Goal: Task Accomplishment & Management: Manage account settings

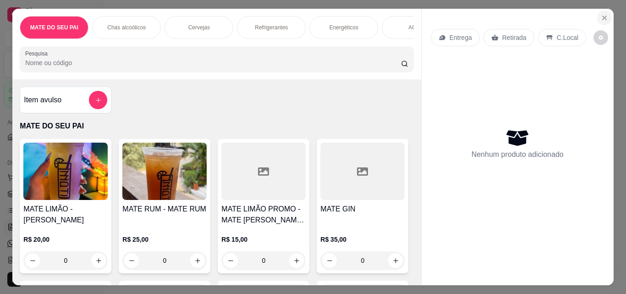
click at [601, 18] on icon "Close" at bounding box center [604, 17] width 7 height 7
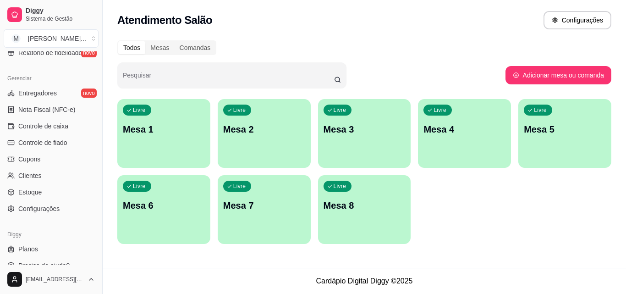
scroll to position [366, 0]
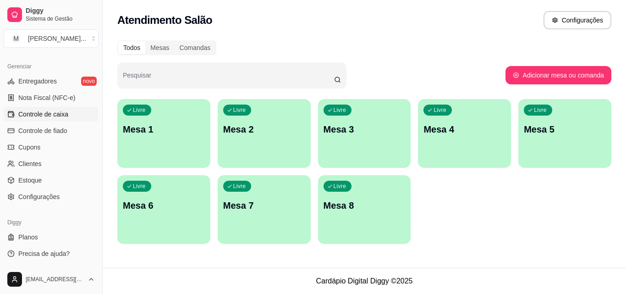
click at [66, 115] on span "Controle de caixa" at bounding box center [43, 114] width 50 height 9
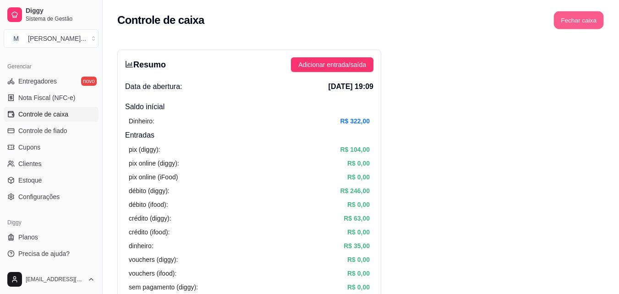
click at [587, 15] on button "Fechar caixa" at bounding box center [579, 20] width 50 height 18
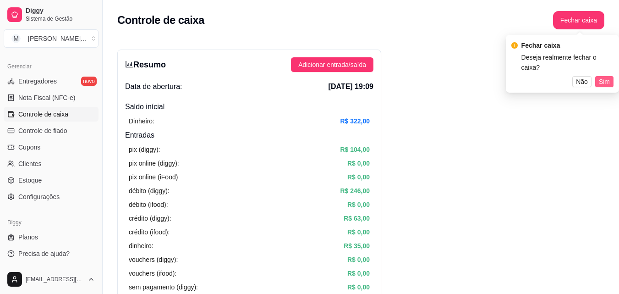
click at [607, 77] on span "Sim" at bounding box center [604, 82] width 11 height 10
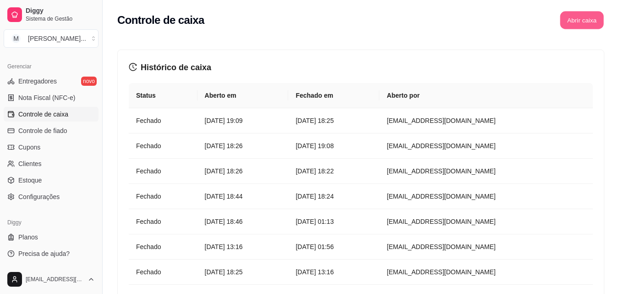
click at [586, 16] on button "Abrir caixa" at bounding box center [582, 20] width 44 height 18
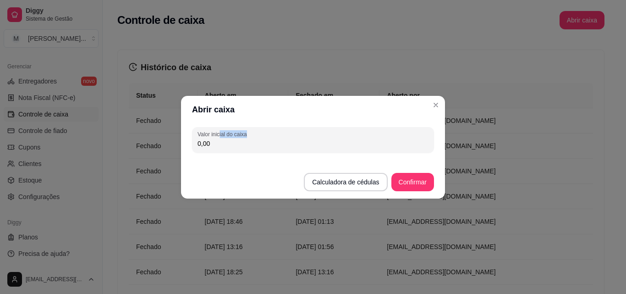
drag, startPoint x: 219, startPoint y: 137, endPoint x: 187, endPoint y: 143, distance: 32.7
click at [181, 141] on div "Abrir caixa Valor inicial do caixa 0,00 Calculadora de cédulas Confirmar" at bounding box center [313, 147] width 626 height 294
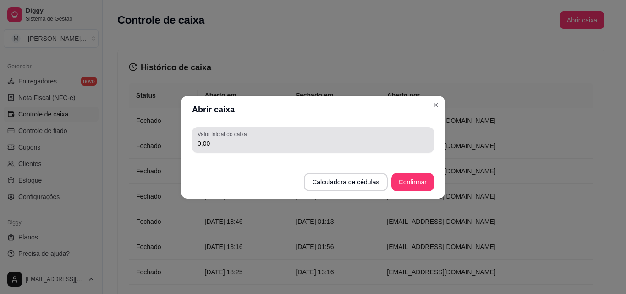
click at [219, 150] on div "Valor inicial do caixa 0,00" at bounding box center [313, 140] width 242 height 26
drag, startPoint x: 201, startPoint y: 150, endPoint x: 188, endPoint y: 149, distance: 13.3
click at [188, 149] on div "Valor inicial do caixa 0,00" at bounding box center [313, 139] width 264 height 33
click at [209, 139] on input "0,00" at bounding box center [313, 143] width 231 height 9
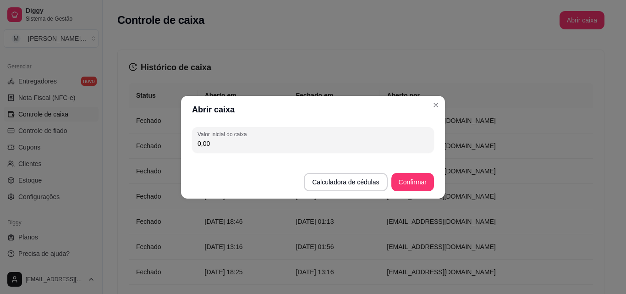
click at [225, 149] on div "Valor inicial do caixa 0,00" at bounding box center [313, 140] width 242 height 26
type input "357,00"
click at [416, 187] on button "Confirmar" at bounding box center [413, 182] width 42 height 18
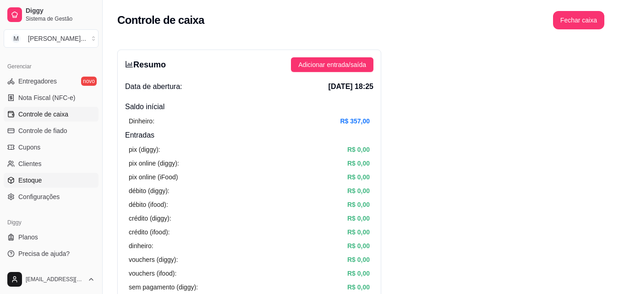
click at [43, 181] on link "Estoque" at bounding box center [51, 180] width 95 height 15
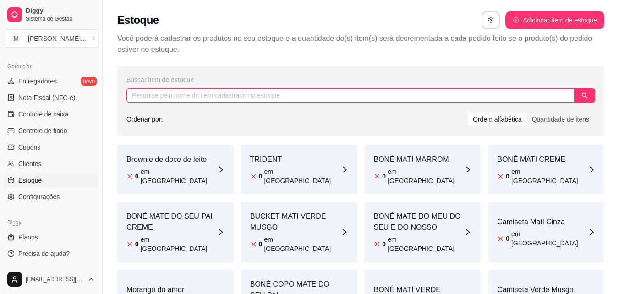
click at [220, 95] on input "text" at bounding box center [350, 95] width 448 height 15
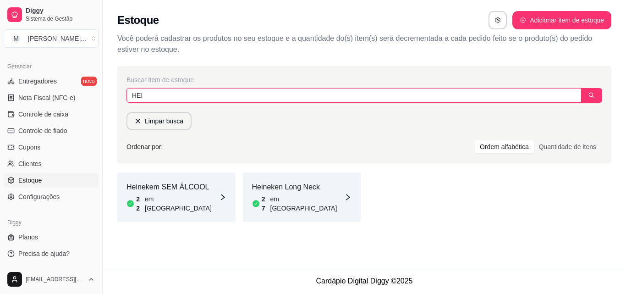
type input "HEI"
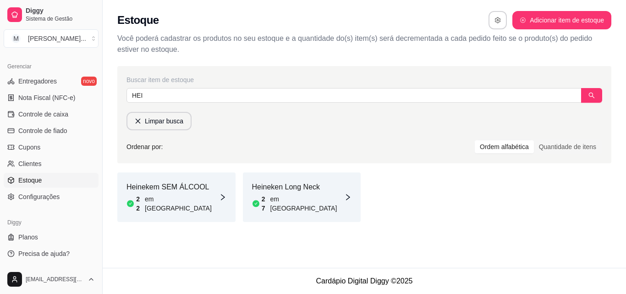
click at [264, 190] on article "Heineken Long Neck" at bounding box center [298, 186] width 93 height 11
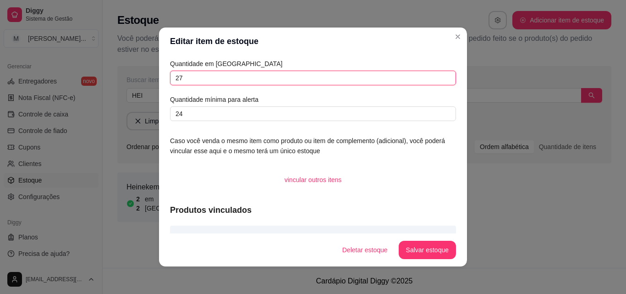
click at [176, 80] on input "27" at bounding box center [313, 78] width 286 height 15
click at [183, 80] on input "27" at bounding box center [313, 78] width 286 height 15
type input "2"
type input "325"
click at [413, 244] on button "Salvar estoque" at bounding box center [427, 250] width 56 height 18
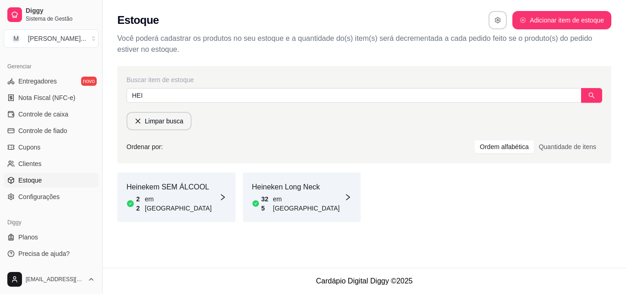
drag, startPoint x: 100, startPoint y: 228, endPoint x: 112, endPoint y: 148, distance: 80.6
click at [112, 148] on div "Diggy Sistema de Gestão M Mati Chamater ... Loja aberta Plano Essencial + Mesas…" at bounding box center [313, 147] width 626 height 294
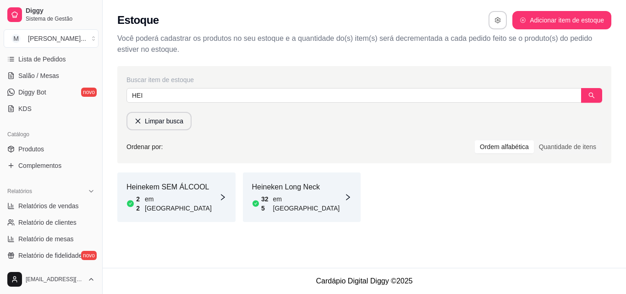
scroll to position [90, 0]
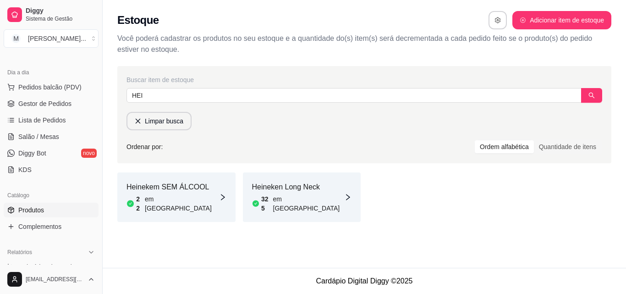
click at [29, 211] on span "Produtos" at bounding box center [31, 209] width 26 height 9
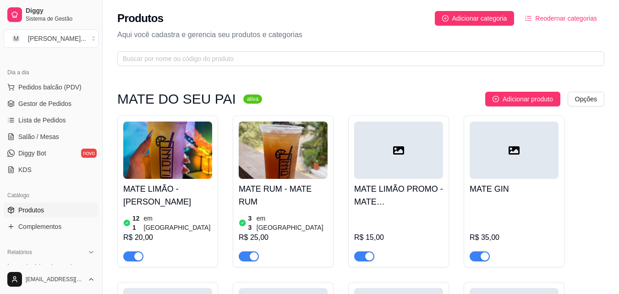
click at [363, 251] on span "button" at bounding box center [364, 256] width 20 height 10
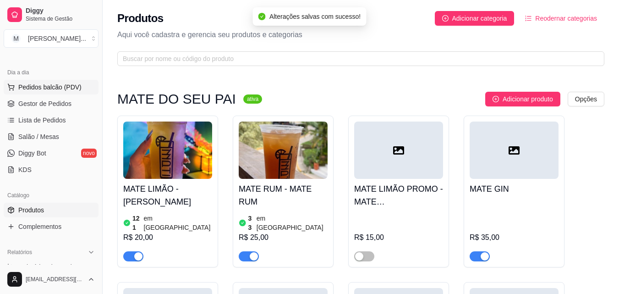
click at [61, 80] on button "Pedidos balcão (PDV)" at bounding box center [51, 87] width 95 height 15
